Goal: Information Seeking & Learning: Find specific fact

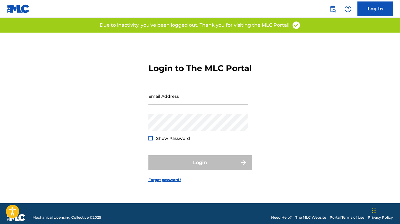
type input "[EMAIL_ADDRESS][DOMAIN_NAME]"
click at [186, 166] on div "Login" at bounding box center [200, 162] width 104 height 15
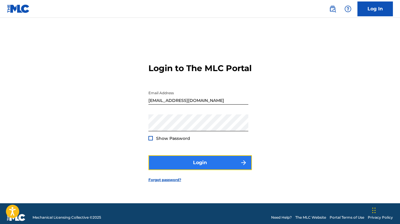
click at [210, 168] on button "Login" at bounding box center [200, 162] width 104 height 15
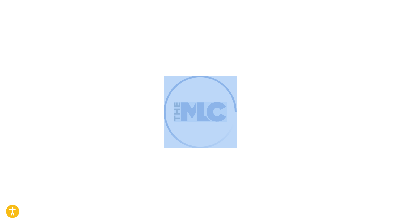
click at [210, 168] on div at bounding box center [200, 112] width 400 height 224
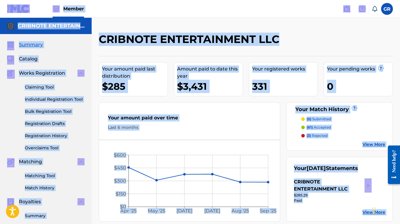
click at [223, 16] on nav "Member GR GR Grace Roca grace.cribnote@gmail.com Notification Preferences Profi…" at bounding box center [200, 9] width 400 height 18
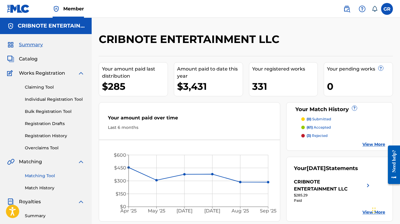
click at [32, 175] on link "Matching Tool" at bounding box center [55, 175] width 60 height 6
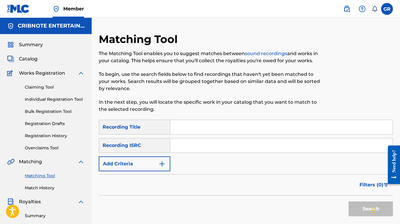
click at [183, 124] on input "Search Form" at bounding box center [281, 127] width 222 height 14
click at [21, 62] on span "Catalog" at bounding box center [28, 58] width 19 height 7
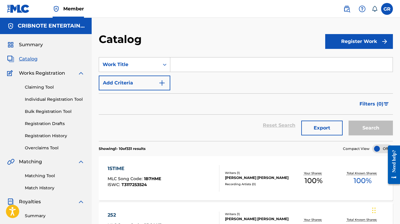
click at [178, 62] on input "Search Form" at bounding box center [281, 64] width 222 height 14
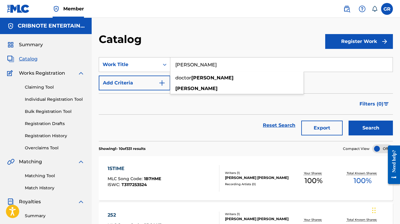
click at [349, 120] on button "Search" at bounding box center [371, 127] width 44 height 15
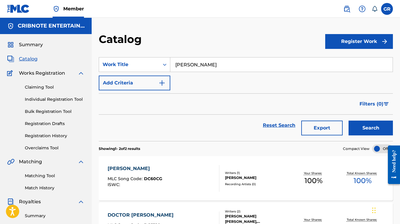
type input "[PERSON_NAME]"
click at [349, 120] on button "Search" at bounding box center [371, 127] width 44 height 15
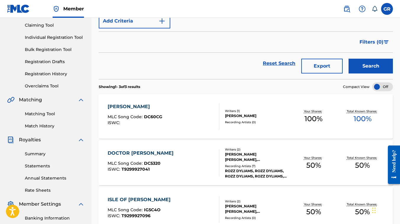
scroll to position [64, 0]
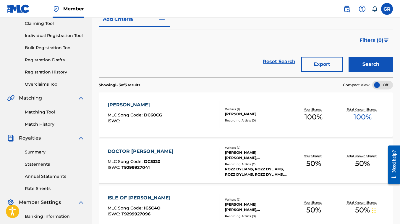
click at [164, 159] on div "DOCTOR DYLAN MLC Song Code : DC5320 ISWC : T9299927041" at bounding box center [164, 161] width 112 height 27
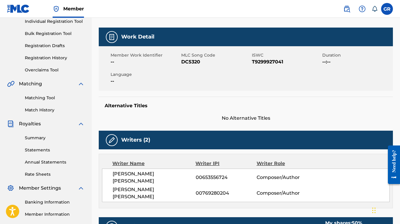
scroll to position [77, 0]
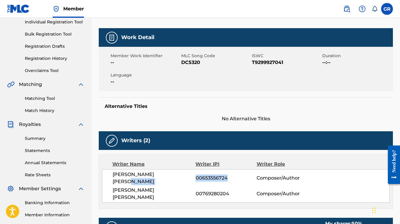
drag, startPoint x: 195, startPoint y: 173, endPoint x: 229, endPoint y: 174, distance: 34.3
click at [229, 174] on div "DYLAN ZACHARIAH ROSS 00653556724 Composer/Author" at bounding box center [251, 178] width 277 height 14
copy div "00653556724"
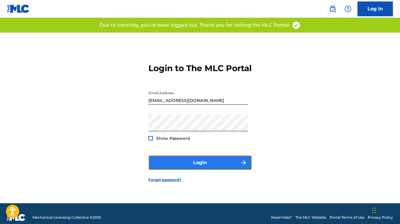
click at [173, 164] on button "Login" at bounding box center [200, 162] width 104 height 15
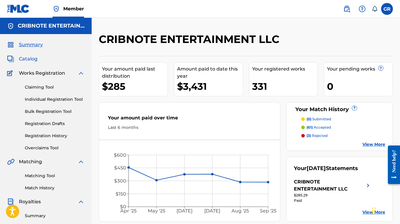
click at [24, 57] on span "Catalog" at bounding box center [28, 58] width 19 height 7
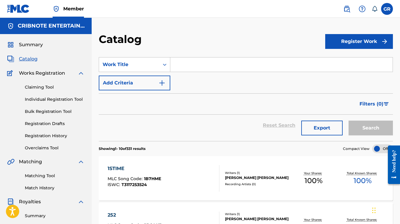
click at [187, 65] on input "Search Form" at bounding box center [281, 64] width 222 height 14
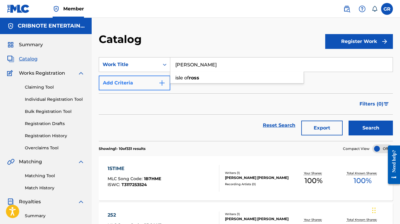
type input "[PERSON_NAME]"
click at [159, 83] on img "Search Form" at bounding box center [162, 82] width 7 height 7
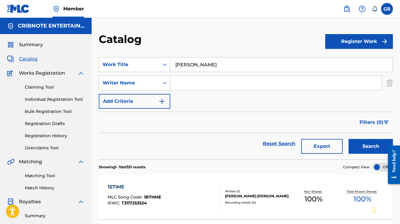
click at [180, 83] on input "Search Form" at bounding box center [276, 83] width 212 height 14
type input "RAINCOAT"
click at [364, 147] on button "Search" at bounding box center [371, 146] width 44 height 15
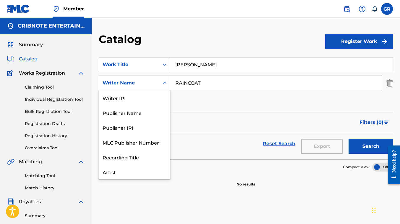
click at [165, 85] on icon "Search Form" at bounding box center [165, 83] width 6 height 6
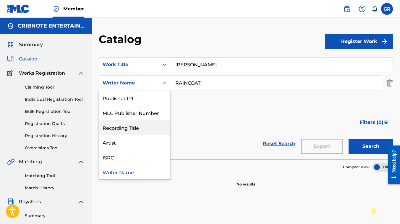
click at [126, 130] on div "Recording Title" at bounding box center [134, 127] width 71 height 15
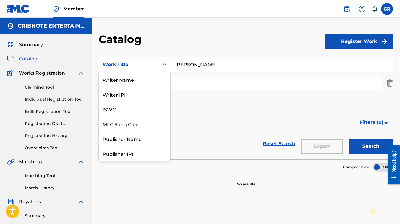
scroll to position [74, 0]
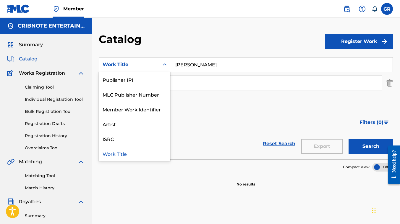
click at [164, 67] on icon "Search Form" at bounding box center [165, 65] width 6 height 6
click at [133, 121] on div "Artist" at bounding box center [134, 123] width 71 height 15
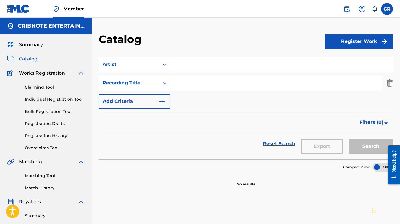
click at [188, 67] on input "Search Form" at bounding box center [281, 64] width 222 height 14
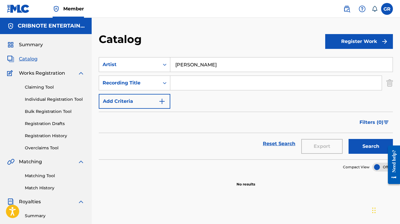
type input "[PERSON_NAME]"
click at [179, 83] on input "Search Form" at bounding box center [276, 83] width 212 height 14
type input "RAINCOAT"
click at [349, 139] on button "Search" at bounding box center [371, 146] width 44 height 15
